Goal: Task Accomplishment & Management: Manage account settings

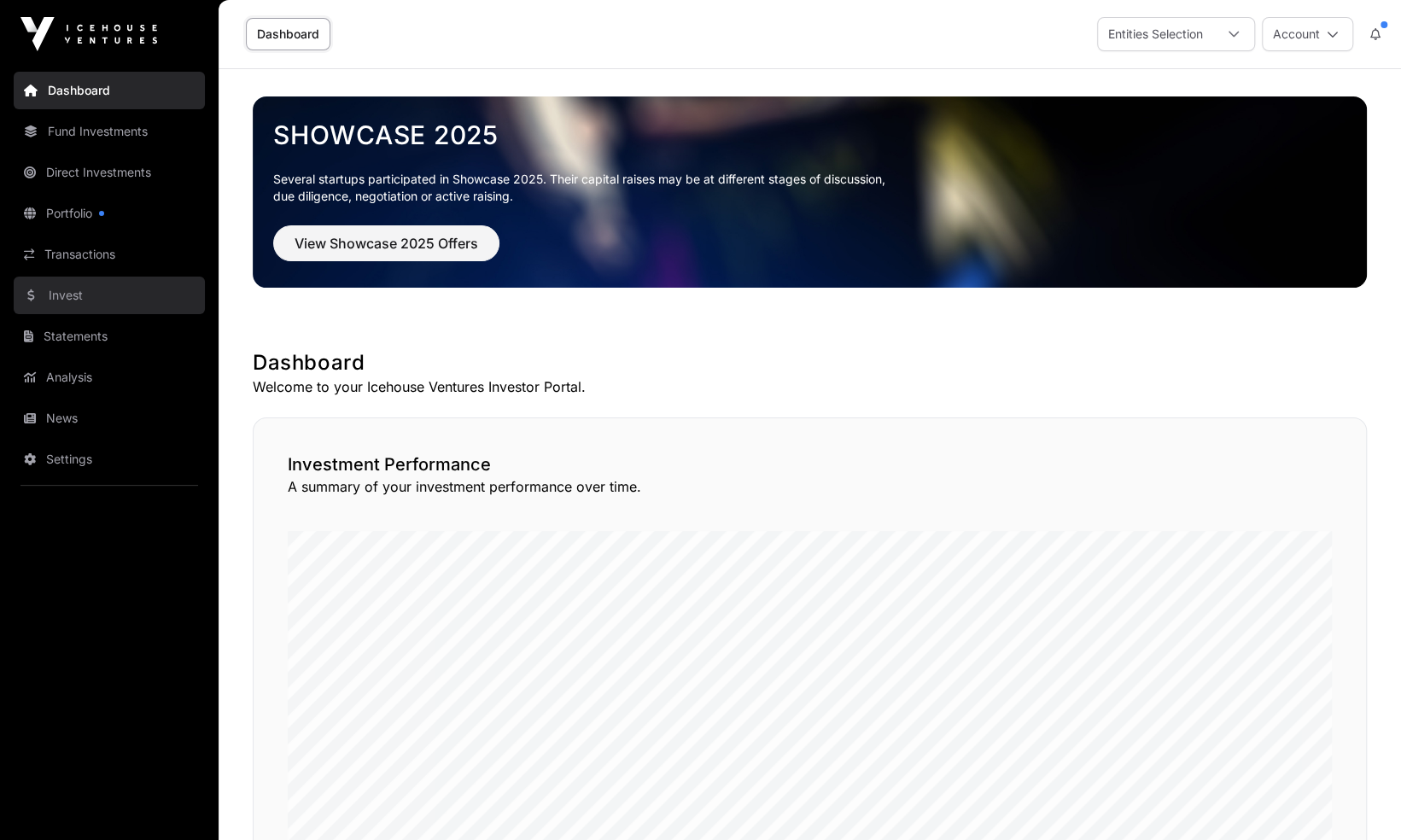
click at [89, 300] on link "Invest" at bounding box center [109, 295] width 191 height 38
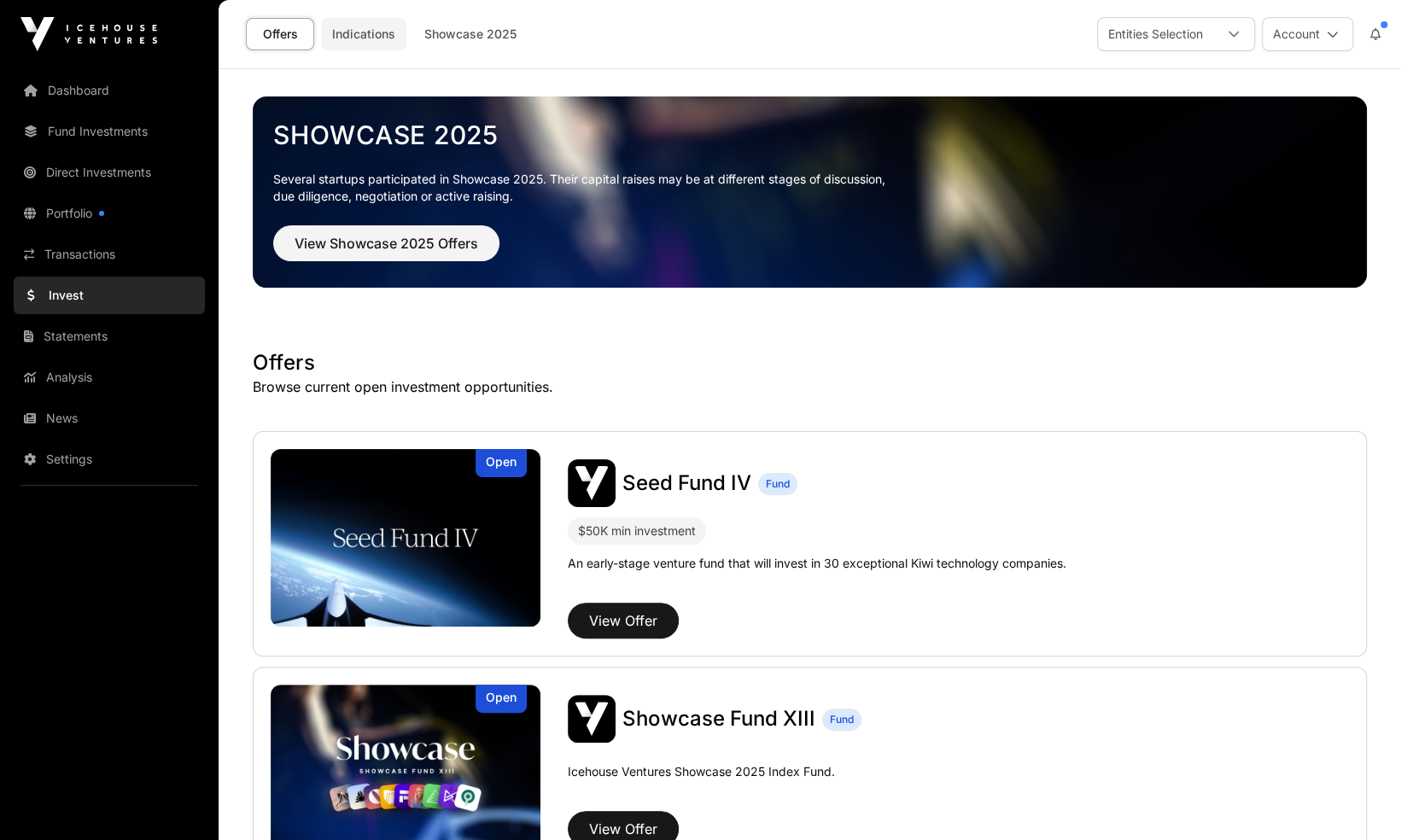
click at [374, 38] on link "Indications" at bounding box center [363, 34] width 85 height 33
click at [360, 30] on link "Indications" at bounding box center [363, 34] width 85 height 33
click at [375, 34] on link "Indications" at bounding box center [363, 34] width 85 height 33
click at [1338, 34] on button "Account" at bounding box center [1307, 34] width 91 height 34
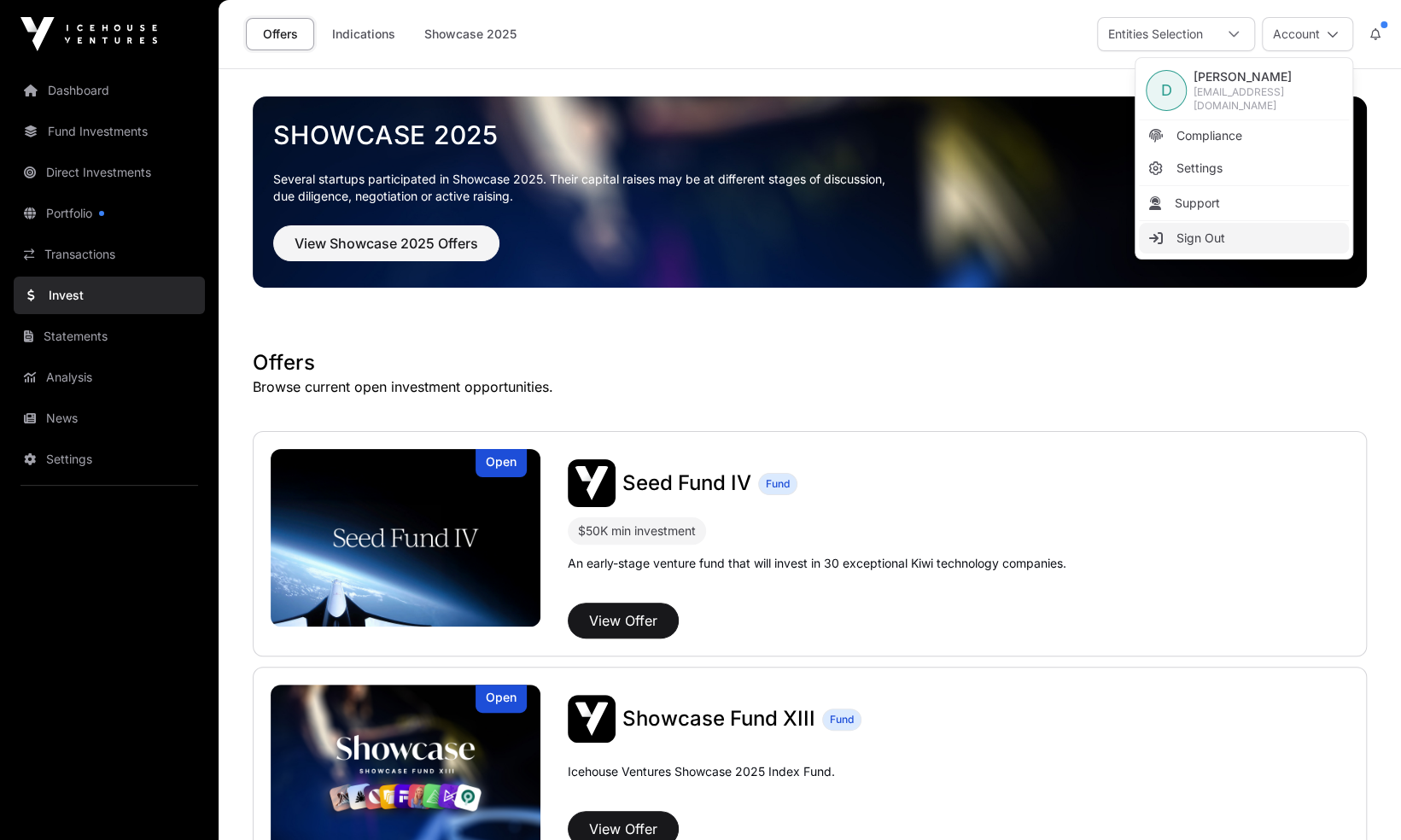
click at [1253, 227] on link "Sign Out" at bounding box center [1243, 239] width 210 height 31
